Goal: Complete application form

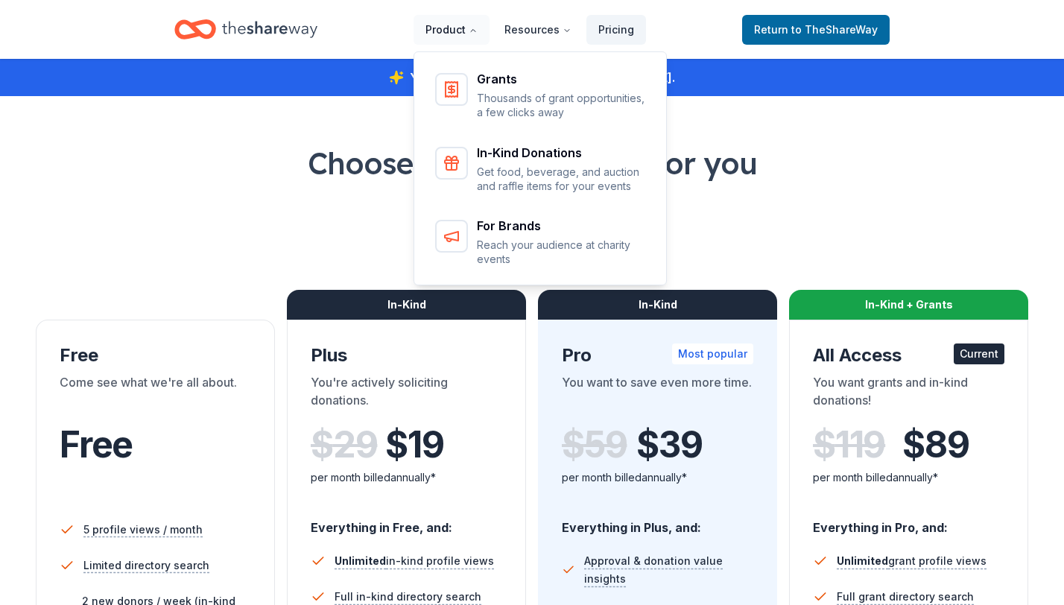
click at [471, 27] on button "Product" at bounding box center [451, 30] width 76 height 30
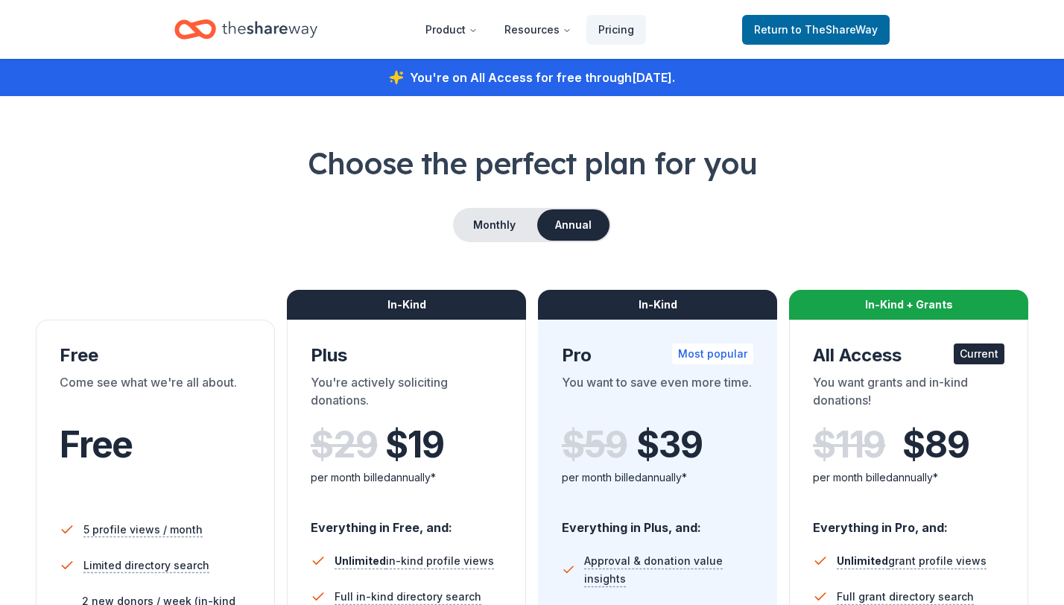
click at [306, 32] on icon "Home" at bounding box center [269, 29] width 95 height 31
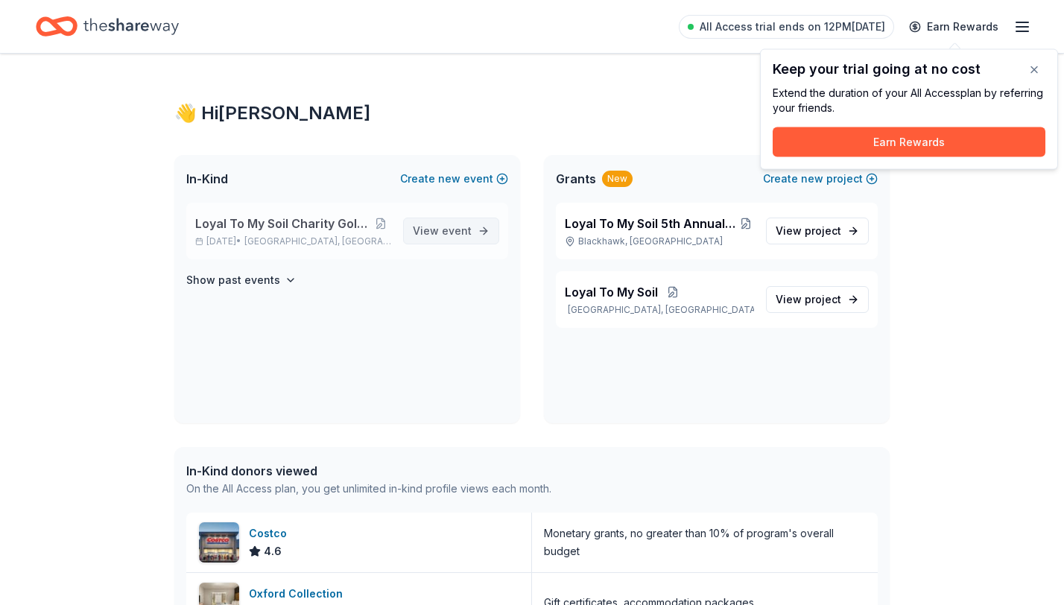
click at [433, 236] on span "View event" at bounding box center [442, 231] width 59 height 18
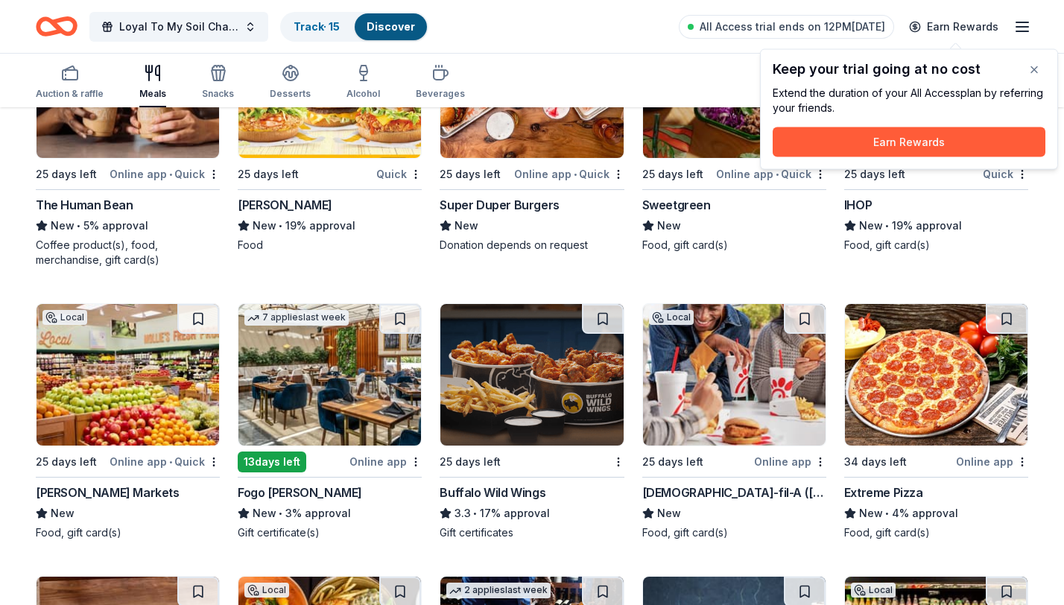
scroll to position [1935, 0]
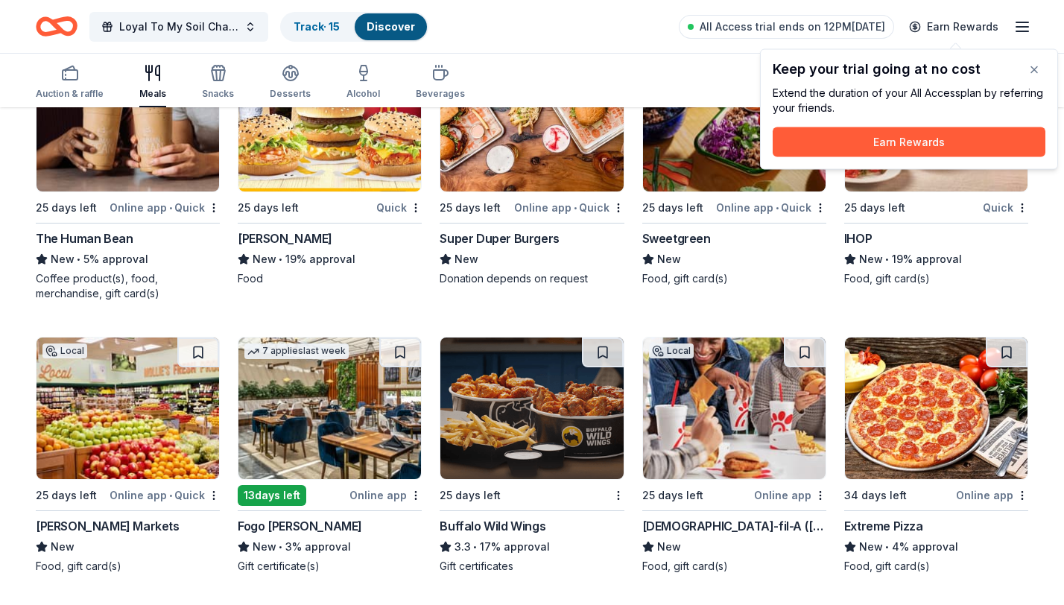
click at [112, 149] on img at bounding box center [127, 121] width 182 height 142
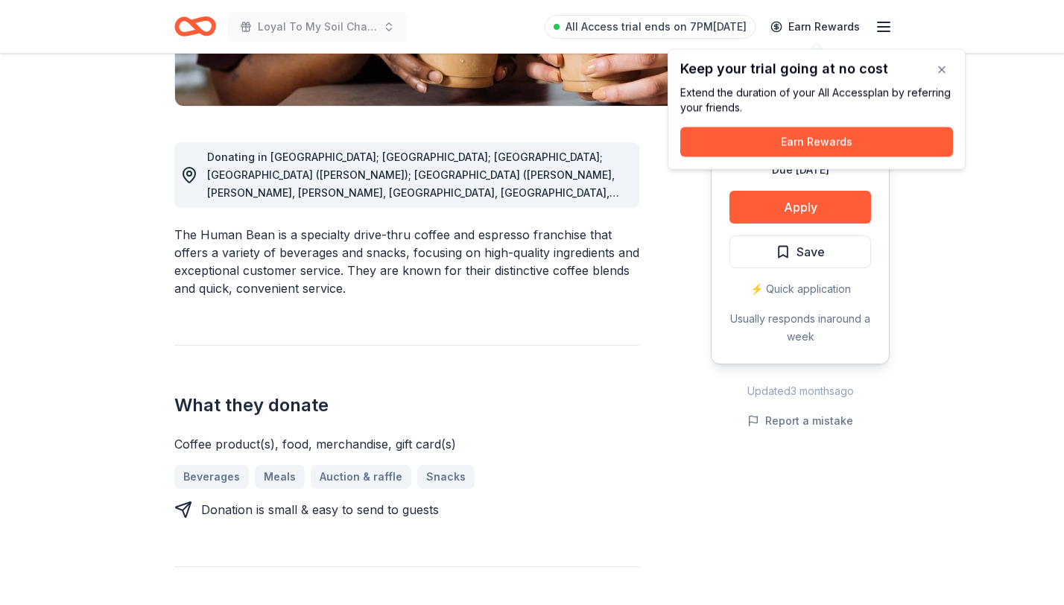
scroll to position [362, 0]
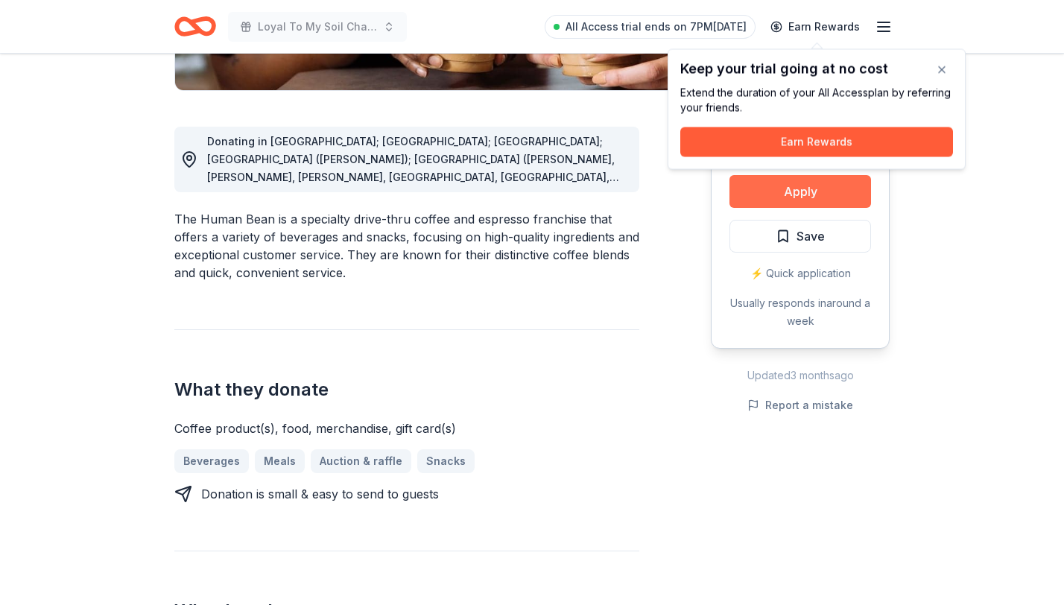
click at [835, 181] on button "Apply" at bounding box center [800, 191] width 142 height 33
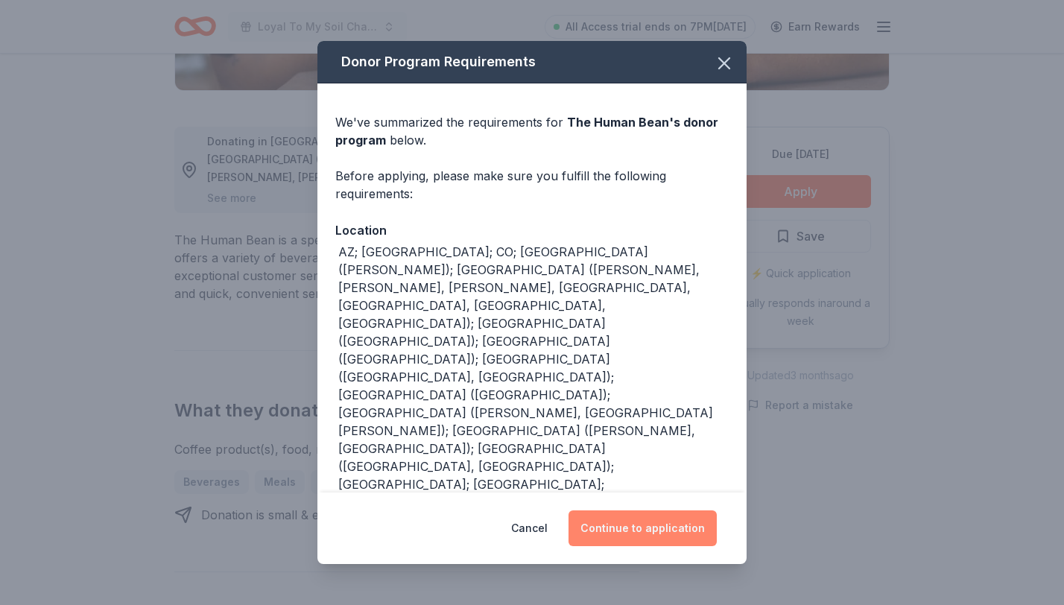
click at [638, 512] on button "Continue to application" at bounding box center [642, 528] width 148 height 36
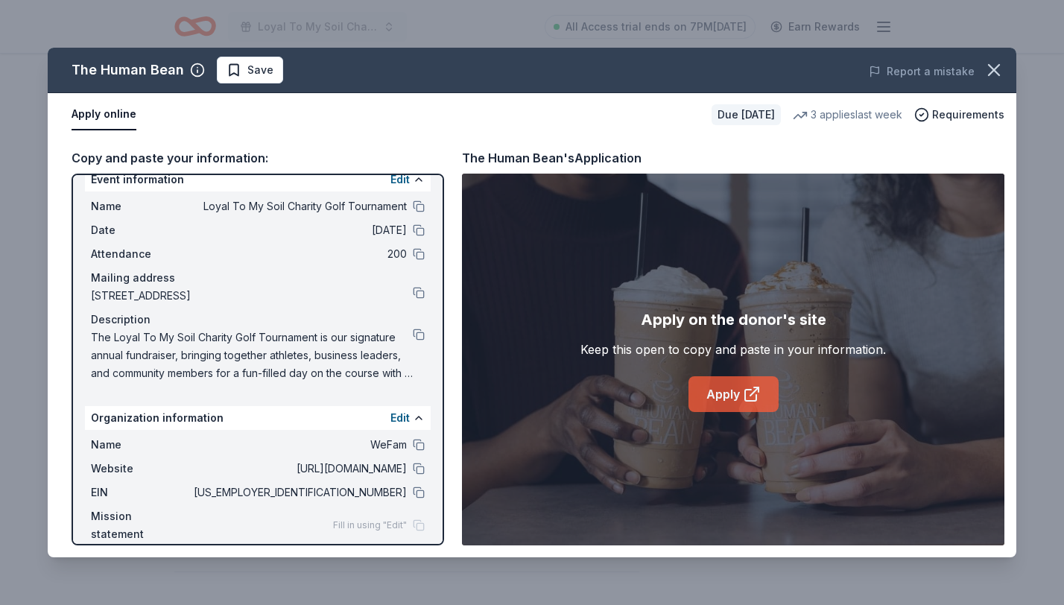
scroll to position [19, 0]
click at [727, 406] on link "Apply" at bounding box center [733, 394] width 90 height 36
click at [404, 40] on div "The Human Bean Save Report a mistake Apply online Due in 25 days 3 applies last…" at bounding box center [532, 302] width 1064 height 605
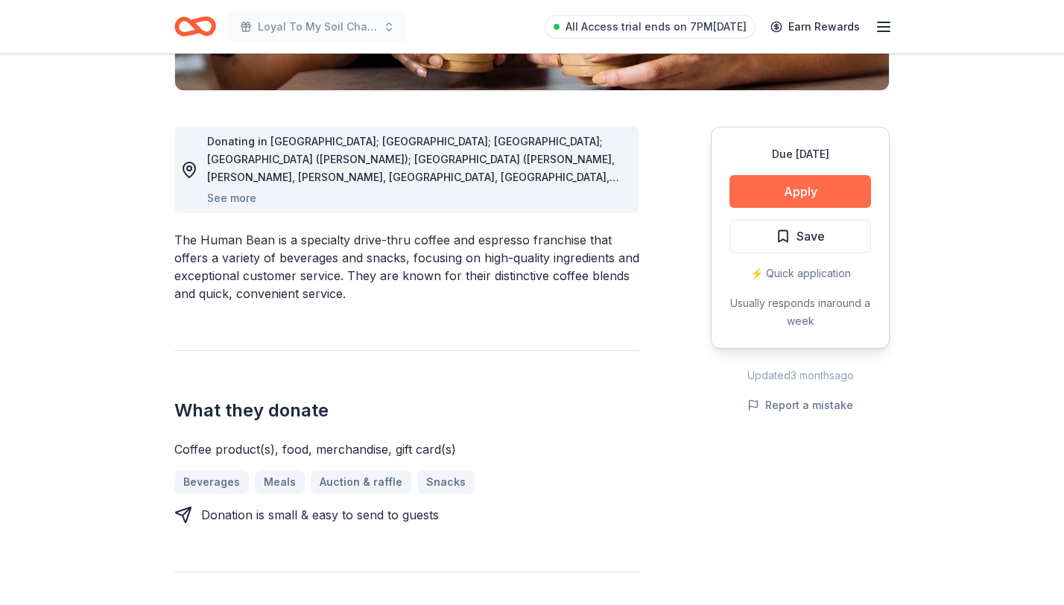
click at [813, 192] on button "Apply" at bounding box center [800, 191] width 142 height 33
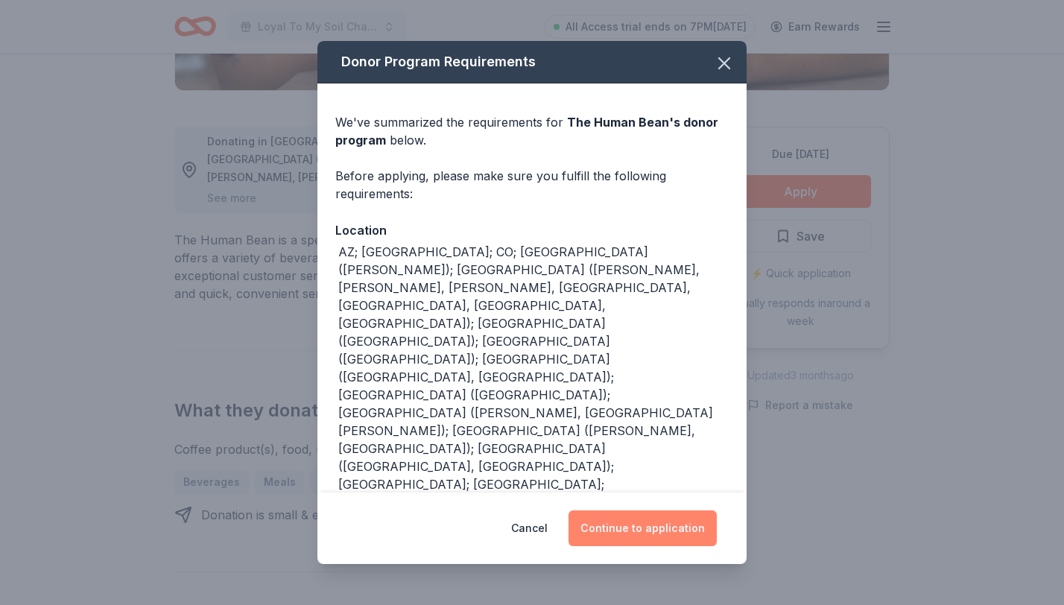
click at [661, 515] on button "Continue to application" at bounding box center [642, 528] width 148 height 36
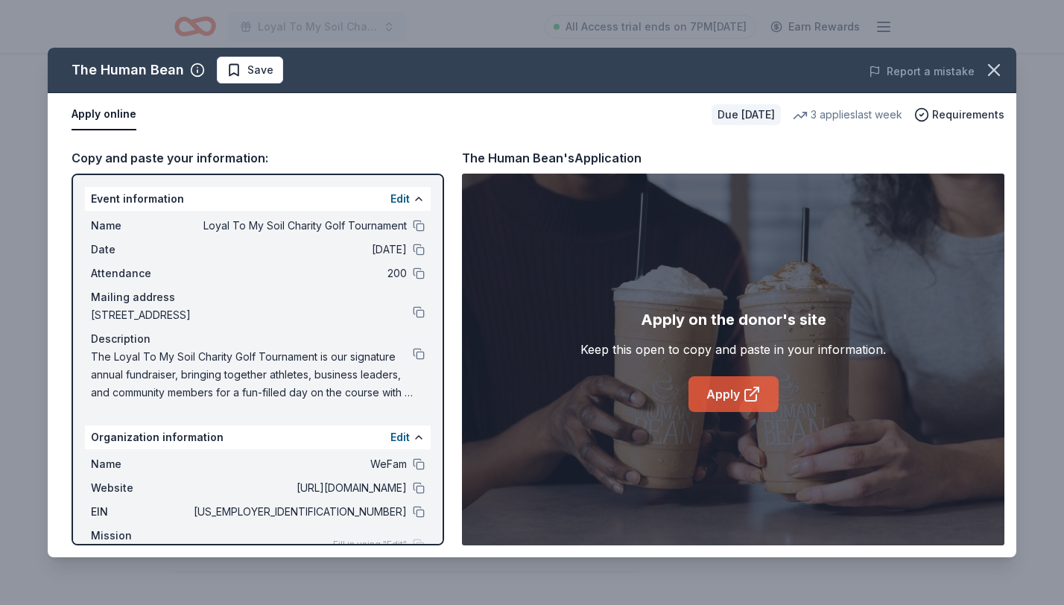
click at [728, 395] on link "Apply" at bounding box center [733, 394] width 90 height 36
